Goal: Book appointment/travel/reservation

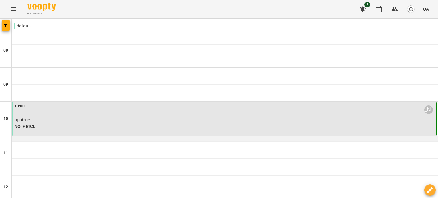
scroll to position [8, 0]
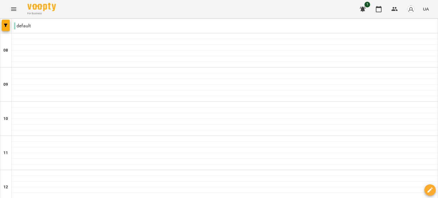
scroll to position [249, 0]
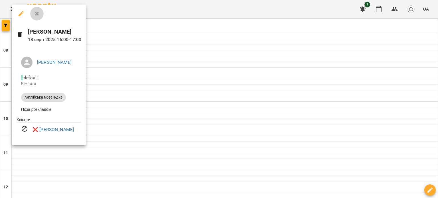
click at [35, 15] on icon "button" at bounding box center [37, 13] width 7 height 7
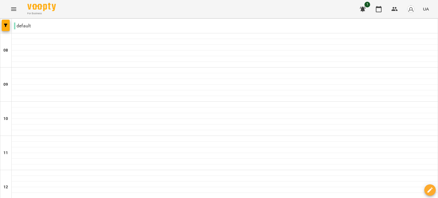
scroll to position [307, 0]
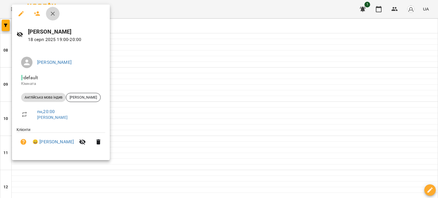
click at [53, 14] on icon "button" at bounding box center [52, 13] width 7 height 7
click at [53, 14] on span "For Business" at bounding box center [41, 14] width 29 height 4
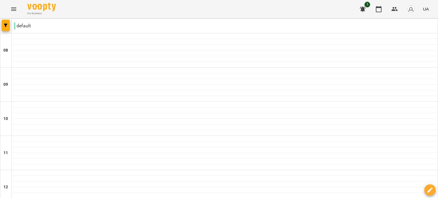
scroll to position [335, 0]
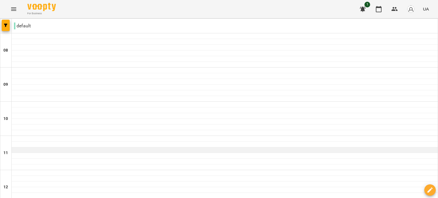
scroll to position [217, 0]
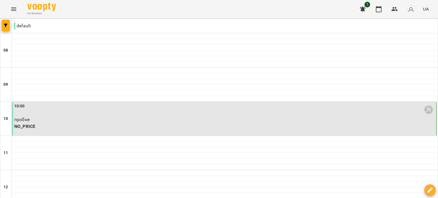
click at [17, 126] on p "NO_PRICE" at bounding box center [224, 126] width 421 height 7
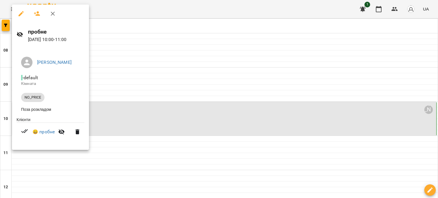
click at [54, 13] on icon "button" at bounding box center [52, 13] width 7 height 7
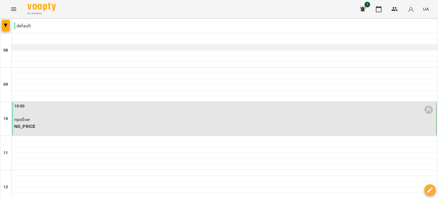
scroll to position [29, 0]
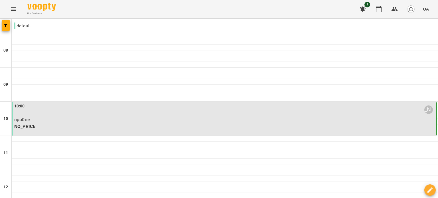
click at [68, 103] on div "10:00 [PERSON_NAME]" at bounding box center [224, 109] width 421 height 13
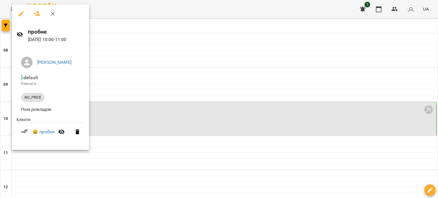
click at [19, 33] on icon at bounding box center [20, 34] width 7 height 7
click at [40, 133] on link "😀 пробне" at bounding box center [44, 132] width 22 height 7
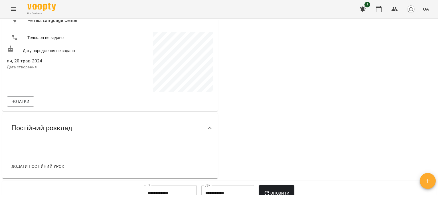
scroll to position [86, 0]
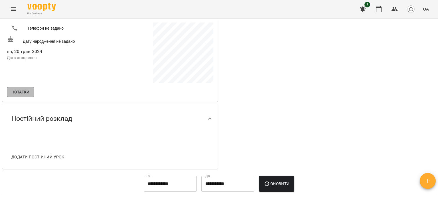
click at [13, 91] on span "Нотатки" at bounding box center [20, 92] width 18 height 7
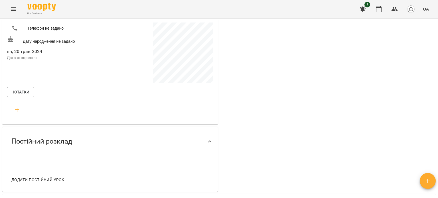
click at [27, 92] on span "Нотатки" at bounding box center [20, 92] width 18 height 7
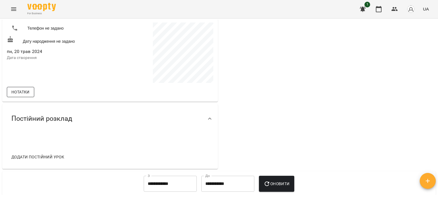
click at [27, 92] on span "Нотатки" at bounding box center [20, 92] width 18 height 7
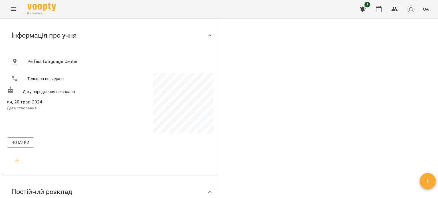
scroll to position [0, 0]
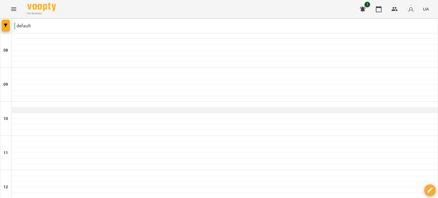
scroll to position [143, 0]
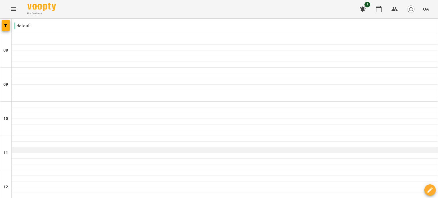
scroll to position [164, 0]
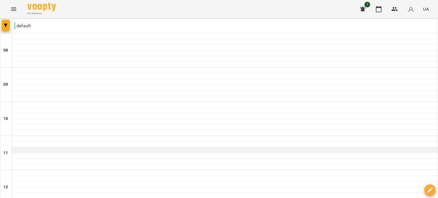
scroll to position [285, 0]
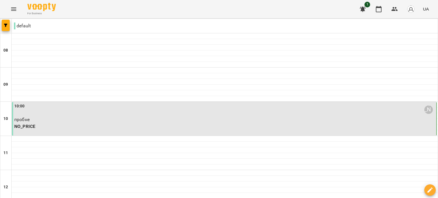
scroll to position [29, 0]
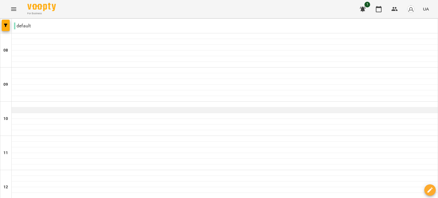
scroll to position [114, 0]
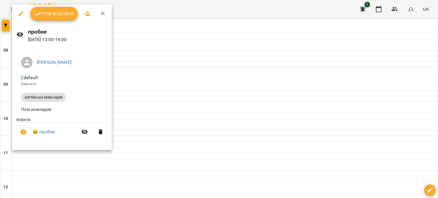
click at [100, 11] on icon "button" at bounding box center [103, 13] width 7 height 7
